Goal: Communication & Community: Participate in discussion

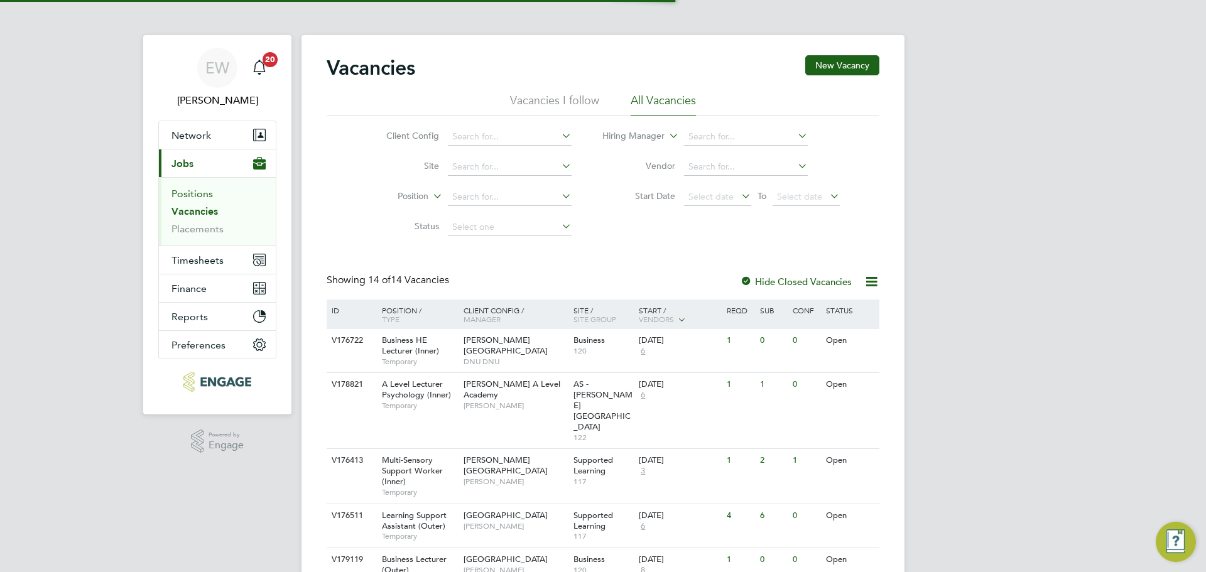
click at [199, 198] on link "Positions" at bounding box center [191, 194] width 41 height 12
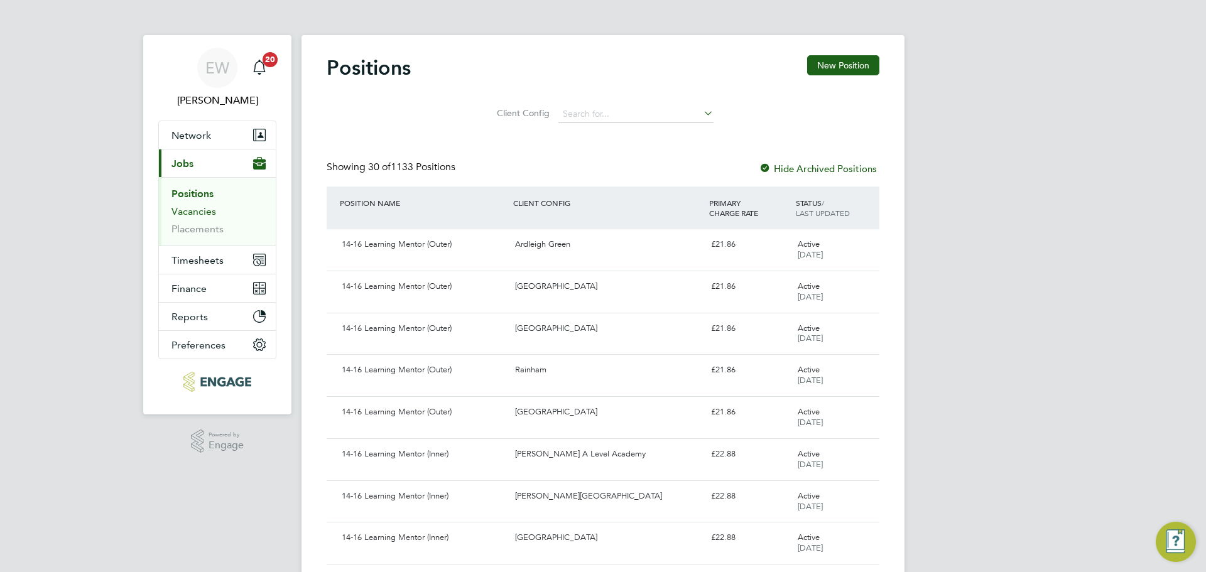
click at [188, 215] on link "Vacancies" at bounding box center [193, 211] width 45 height 12
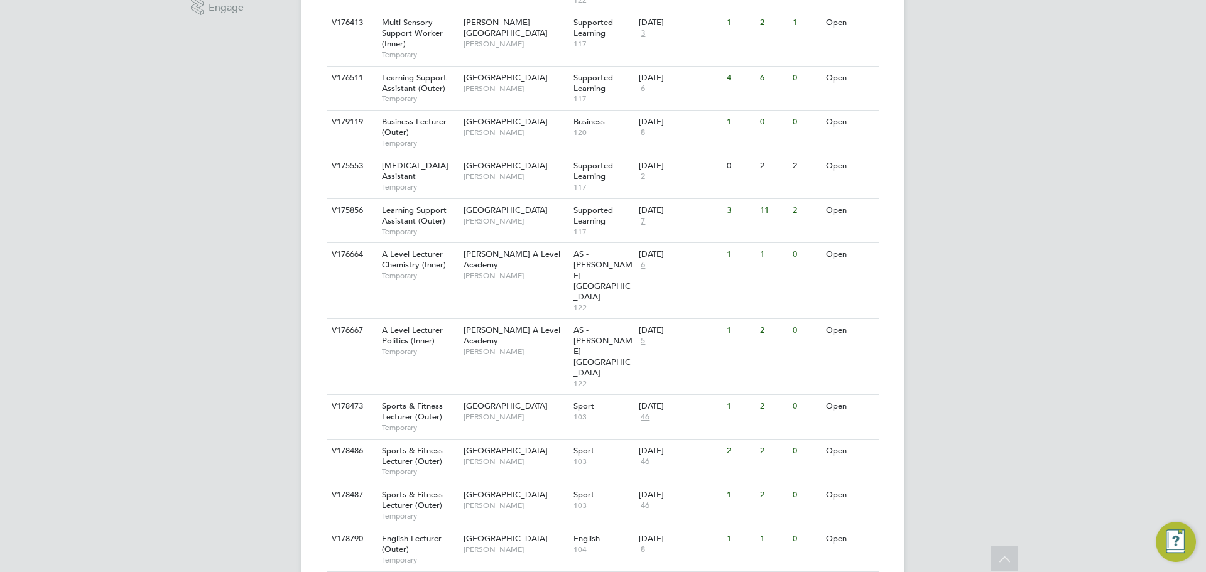
scroll to position [442, 0]
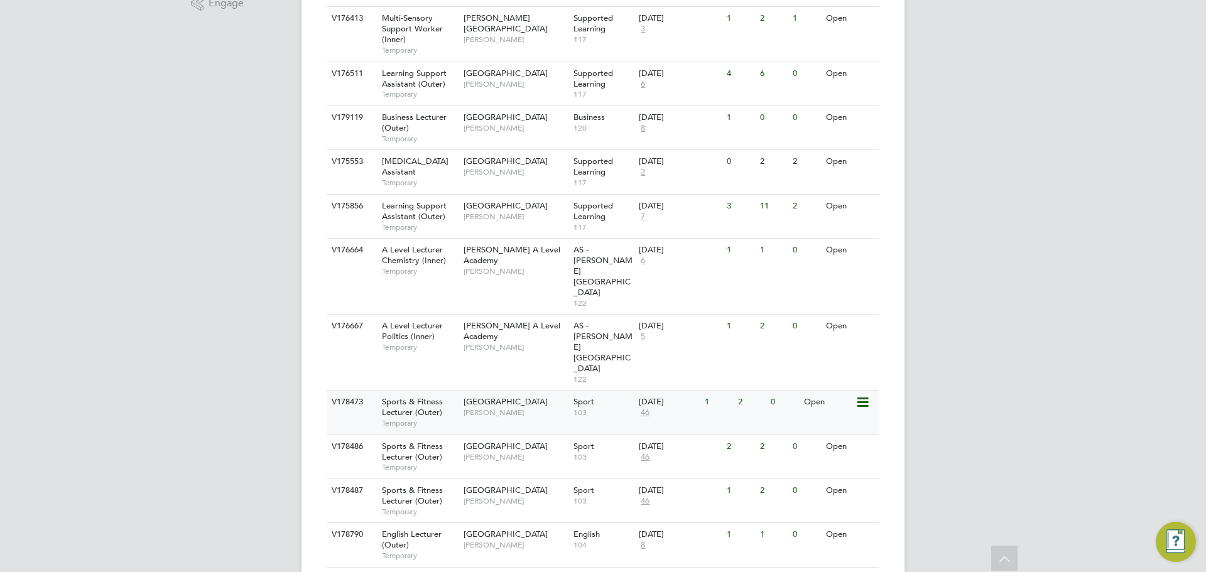
click at [418, 396] on span "Sports & Fitness Lecturer (Outer)" at bounding box center [412, 406] width 61 height 21
click at [428, 485] on span "Sports & Fitness Lecturer (Outer)" at bounding box center [412, 495] width 61 height 21
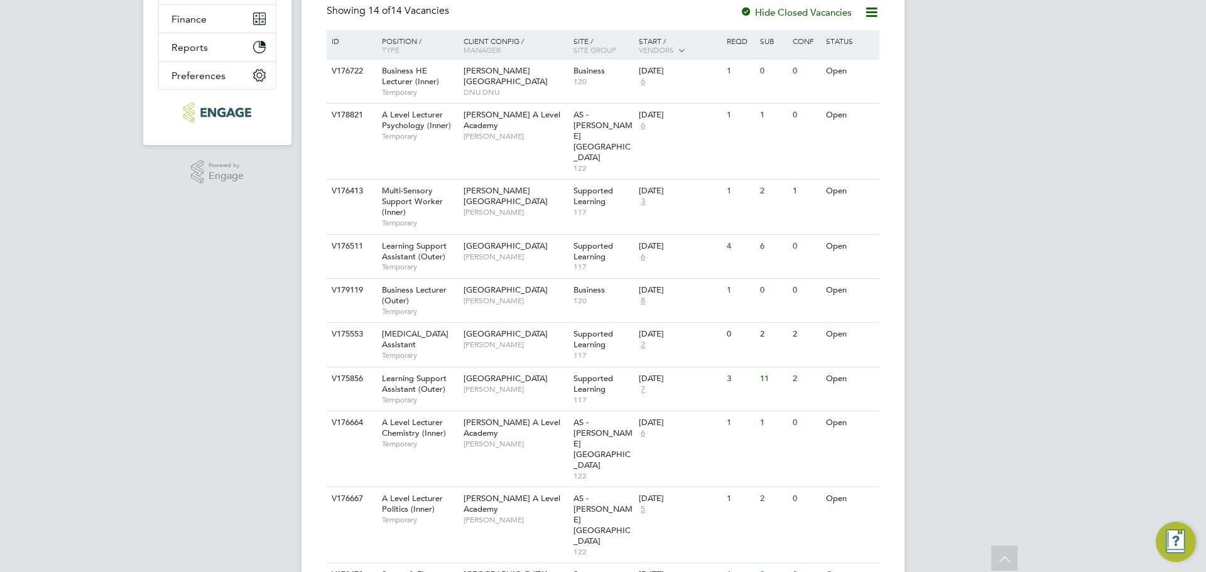
scroll to position [191, 0]
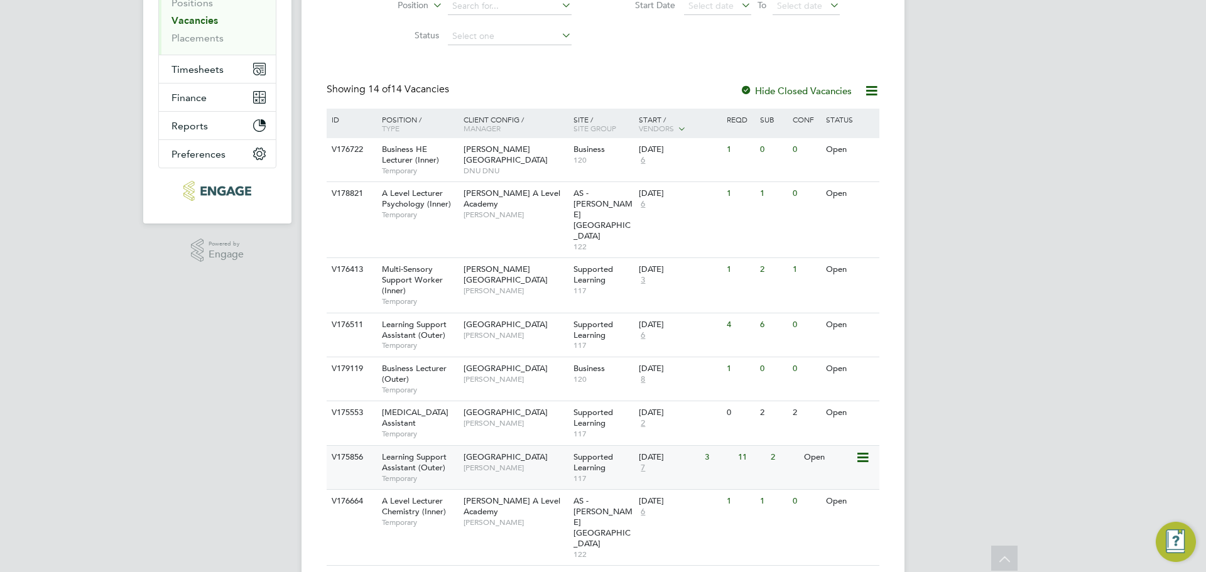
click at [463, 446] on div "Redbridge Campus Rachel Johnson" at bounding box center [515, 462] width 110 height 33
click at [439, 313] on div "Learning Support Assistant (Outer) Temporary" at bounding box center [416, 334] width 88 height 43
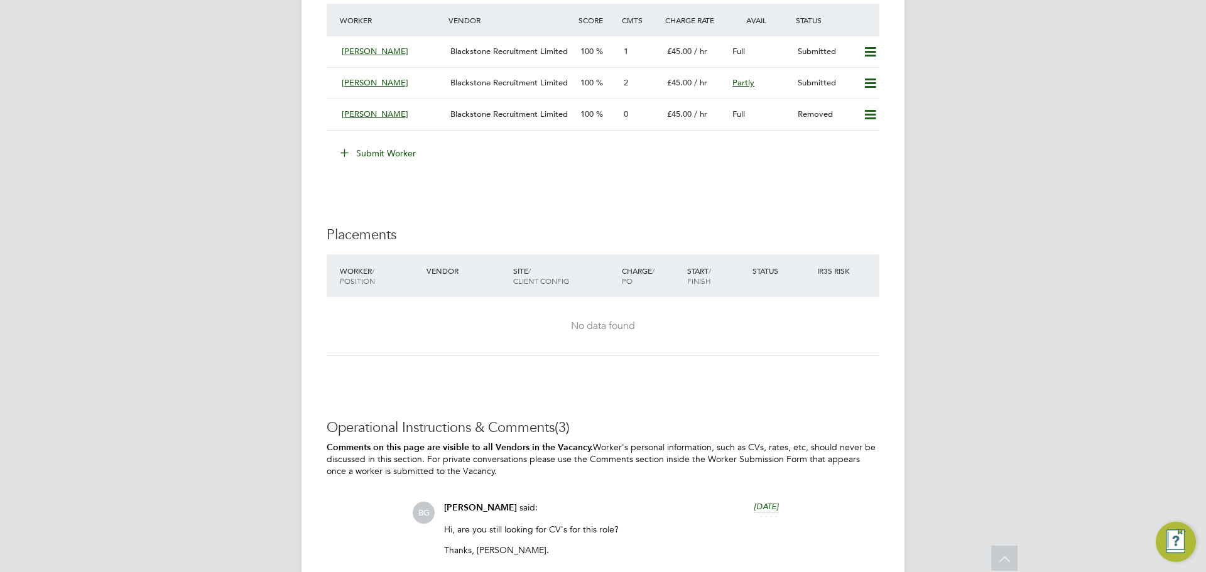
scroll to position [2323, 0]
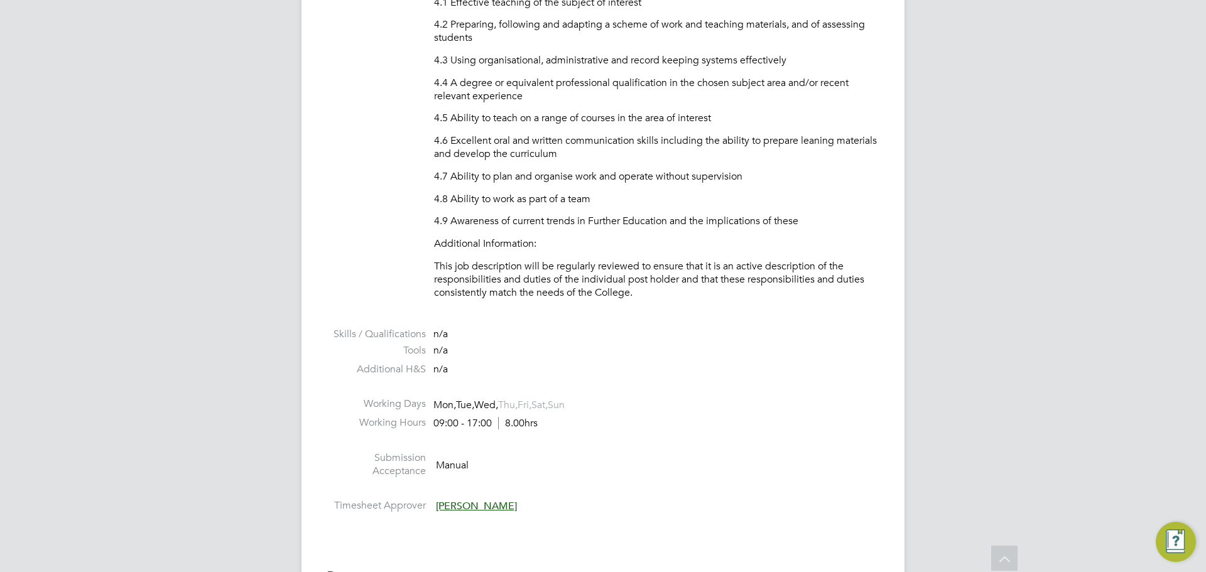
scroll to position [2072, 0]
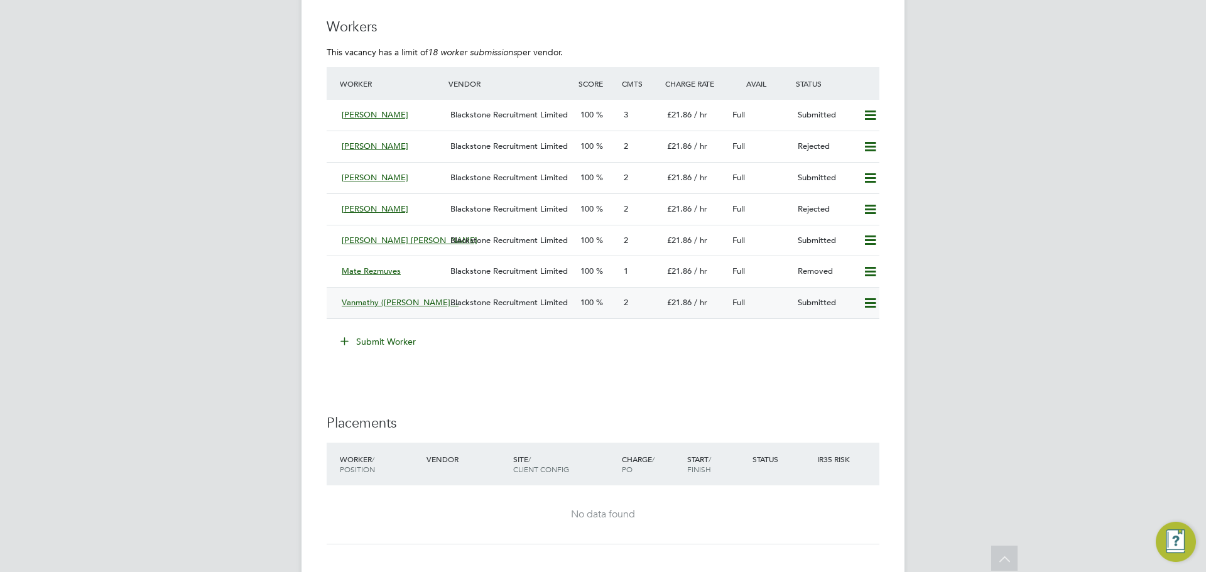
click at [518, 308] on div "Blackstone Recruitment Limited" at bounding box center [510, 303] width 130 height 21
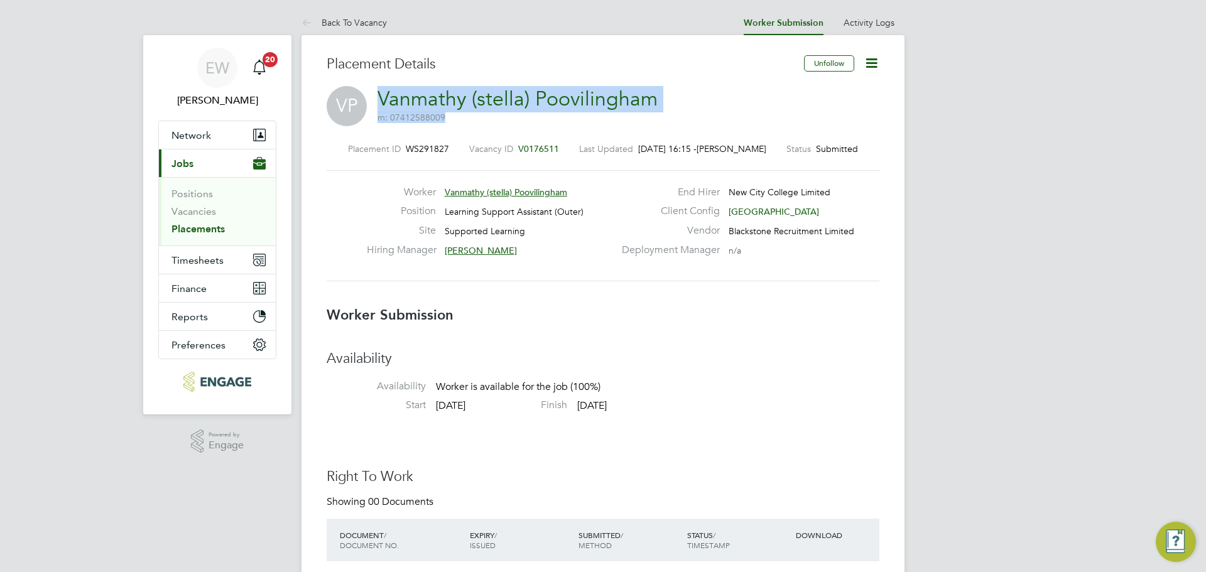
drag, startPoint x: 617, startPoint y: 95, endPoint x: 376, endPoint y: 104, distance: 241.3
click at [376, 104] on div "VP Vanmathy (stella) Poovilingham m: 07412588009" at bounding box center [603, 107] width 553 height 43
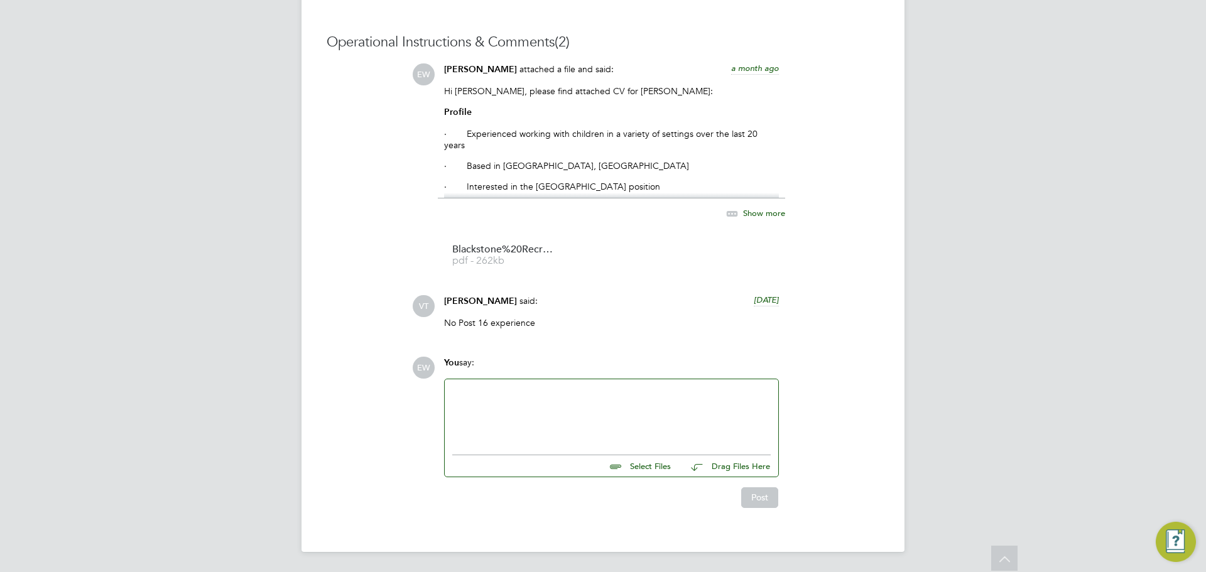
click at [522, 421] on div at bounding box center [611, 414] width 318 height 54
click at [664, 392] on div "Morning Victoria - Is this candidate still being consider or rejected? thanks" at bounding box center [611, 414] width 318 height 54
click at [755, 495] on button "Post" at bounding box center [759, 497] width 37 height 20
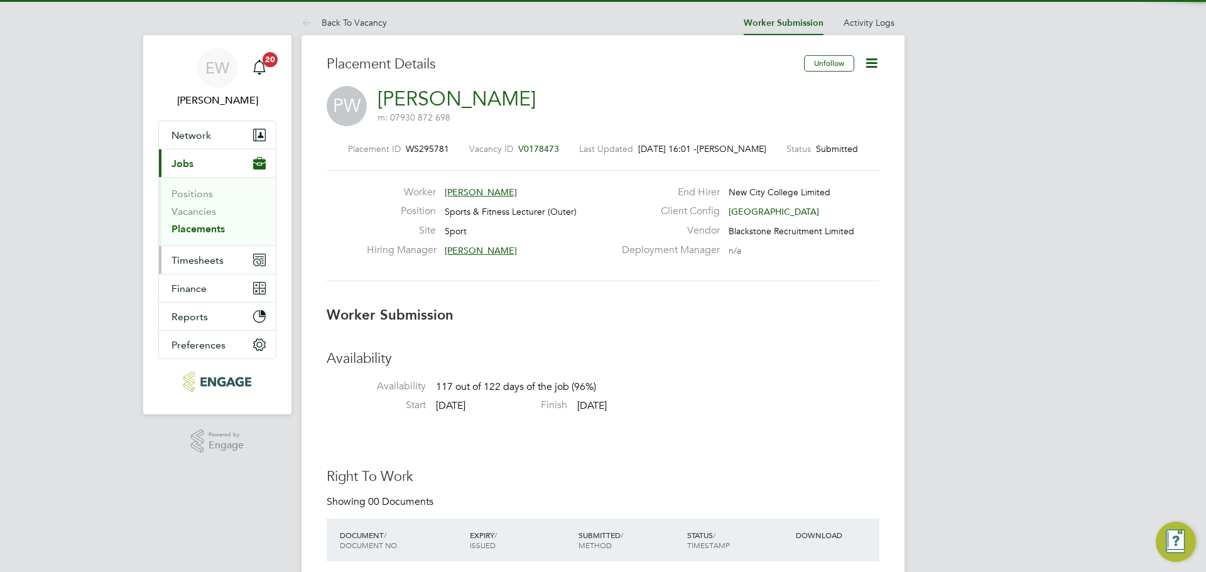
click at [198, 259] on span "Timesheets" at bounding box center [197, 260] width 52 height 12
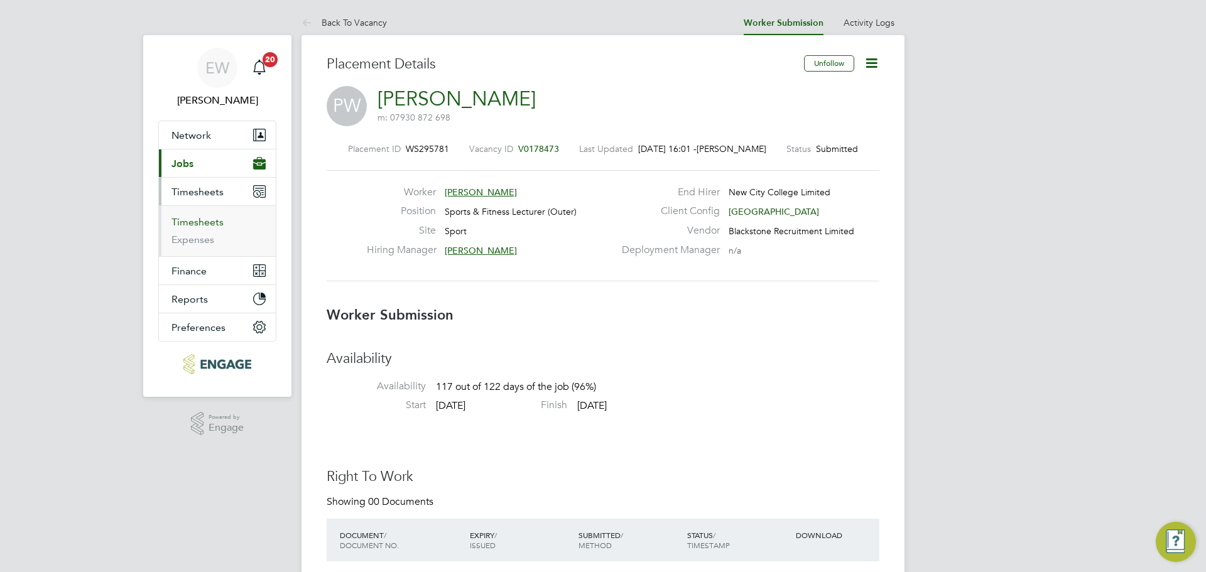
click at [199, 219] on link "Timesheets" at bounding box center [197, 222] width 52 height 12
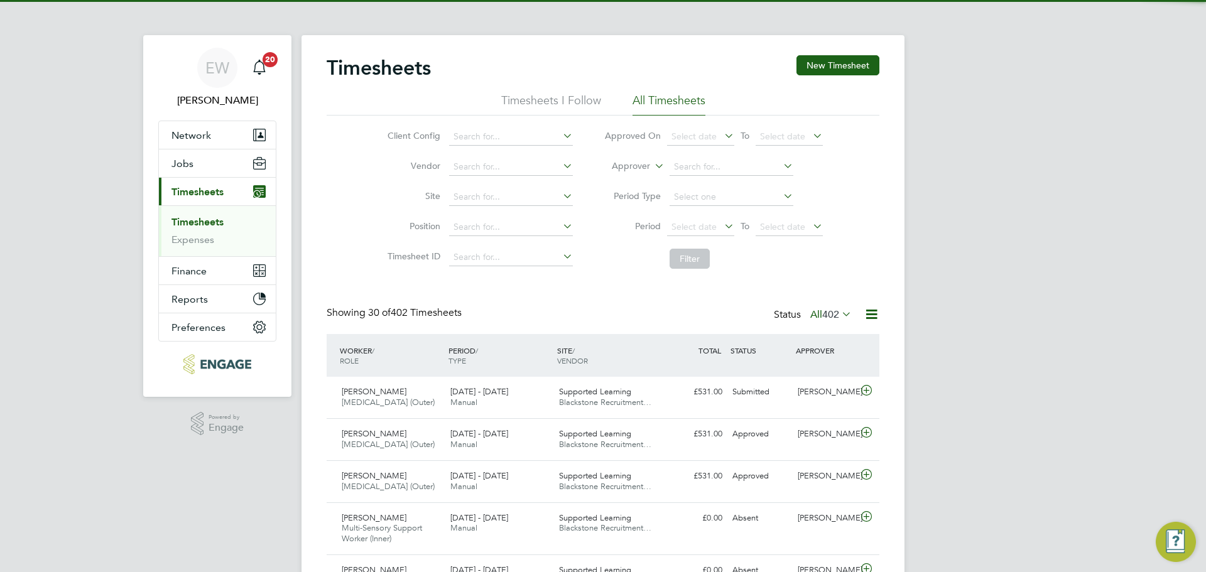
scroll to position [6, 6]
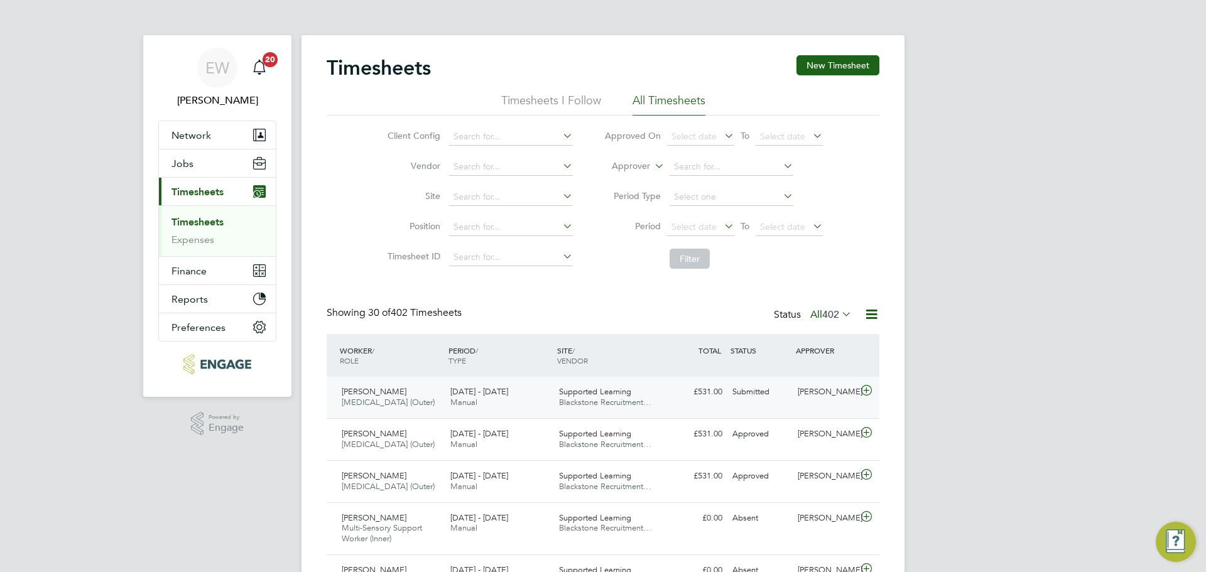
click at [382, 403] on span "[MEDICAL_DATA] (Outer)" at bounding box center [388, 402] width 93 height 11
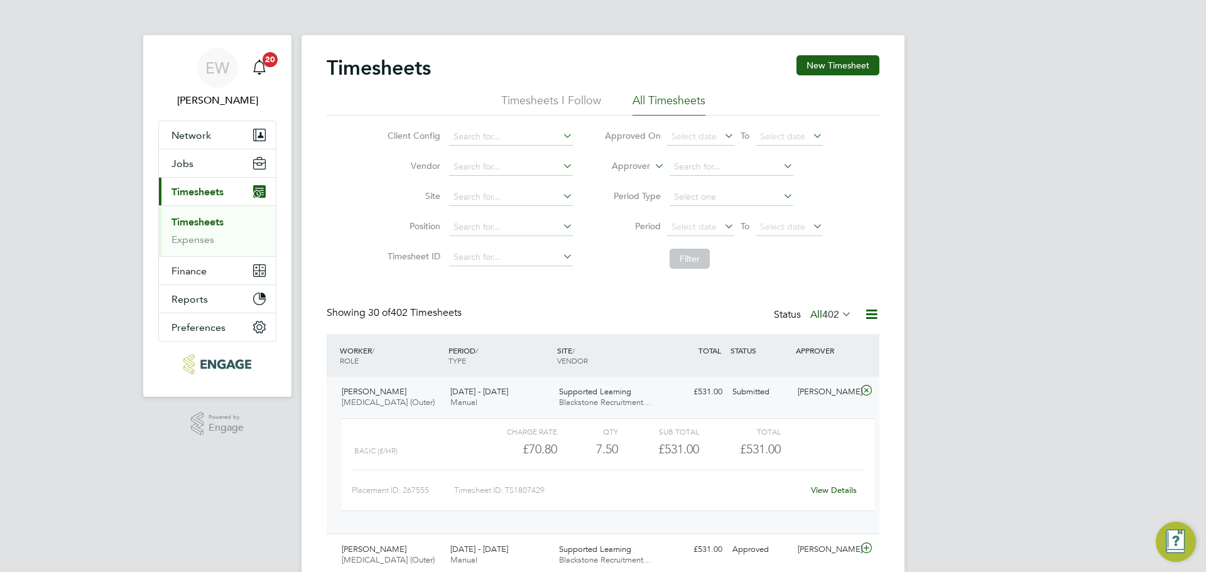
click at [374, 376] on div "WORKER / ROLE WORKER / PERIOD PERIOD / TYPE SITE / VENDOR TOTAL TOTAL / STATUS …" at bounding box center [603, 355] width 553 height 43
click at [399, 384] on div "[PERSON_NAME] [MEDICAL_DATA] (Outer) [DATE] - [DATE]" at bounding box center [391, 397] width 109 height 31
